Goal: Complete application form

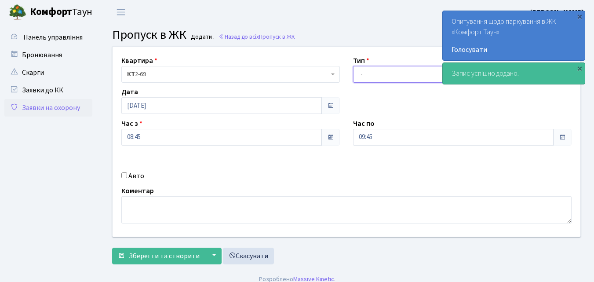
click at [362, 75] on select "- Доставка Таксі Гості Сервіс" at bounding box center [462, 74] width 219 height 17
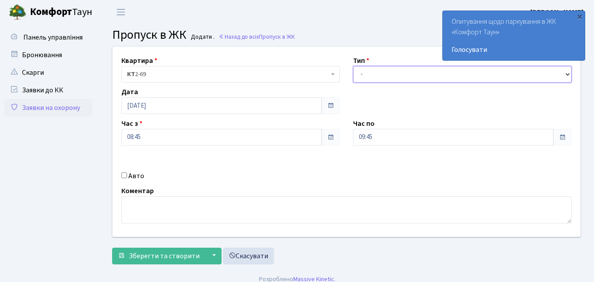
select select "1"
click at [353, 66] on select "- Доставка Таксі Гості Сервіс" at bounding box center [462, 74] width 219 height 17
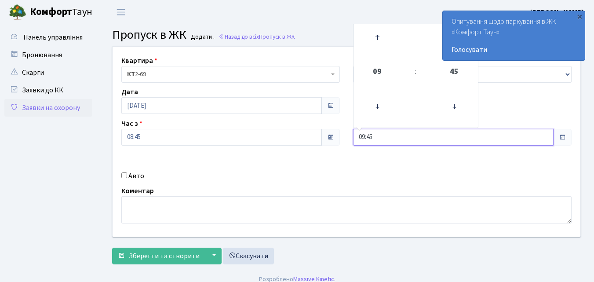
click at [373, 135] on input "09:45" at bounding box center [453, 137] width 200 height 17
click at [379, 36] on icon at bounding box center [377, 38] width 24 height 24
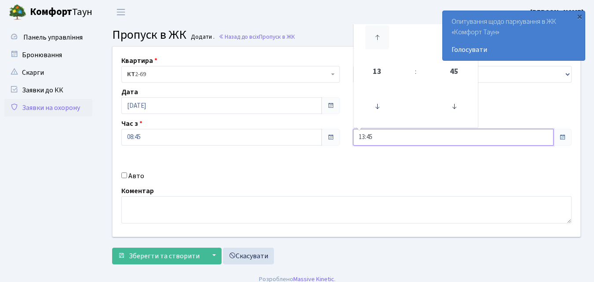
click at [379, 36] on icon at bounding box center [377, 38] width 24 height 24
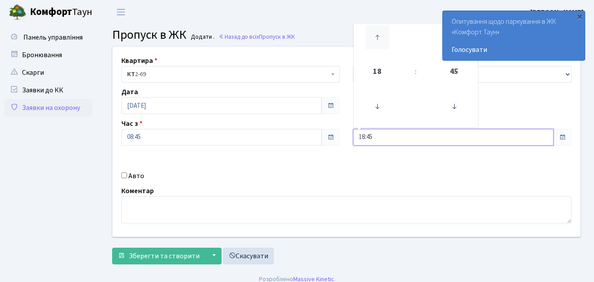
click at [379, 36] on icon at bounding box center [377, 38] width 24 height 24
type input "20:45"
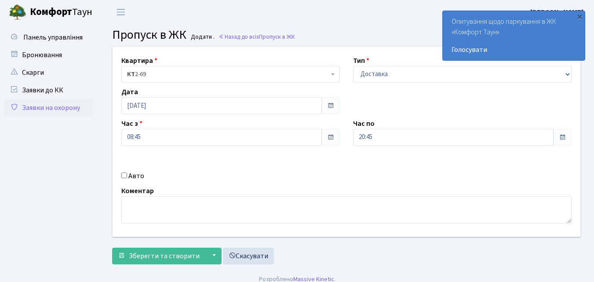
click at [124, 176] on input "Авто" at bounding box center [124, 175] width 6 height 6
checkbox input "true"
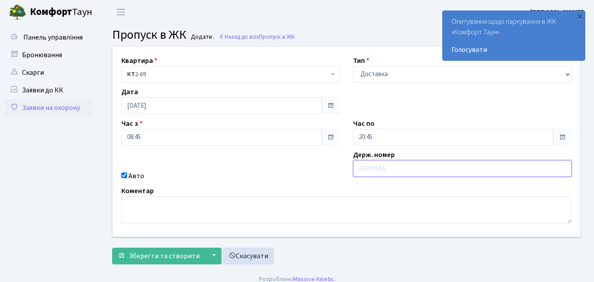
click at [384, 165] on input "text" at bounding box center [462, 168] width 219 height 17
type input "КА9438ОХ"
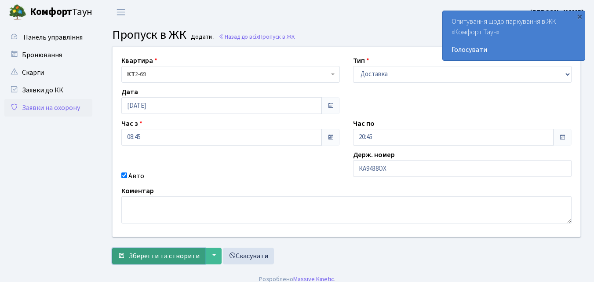
click at [170, 255] on span "Зберегти та створити" at bounding box center [164, 256] width 71 height 10
